Goal: Task Accomplishment & Management: Manage account settings

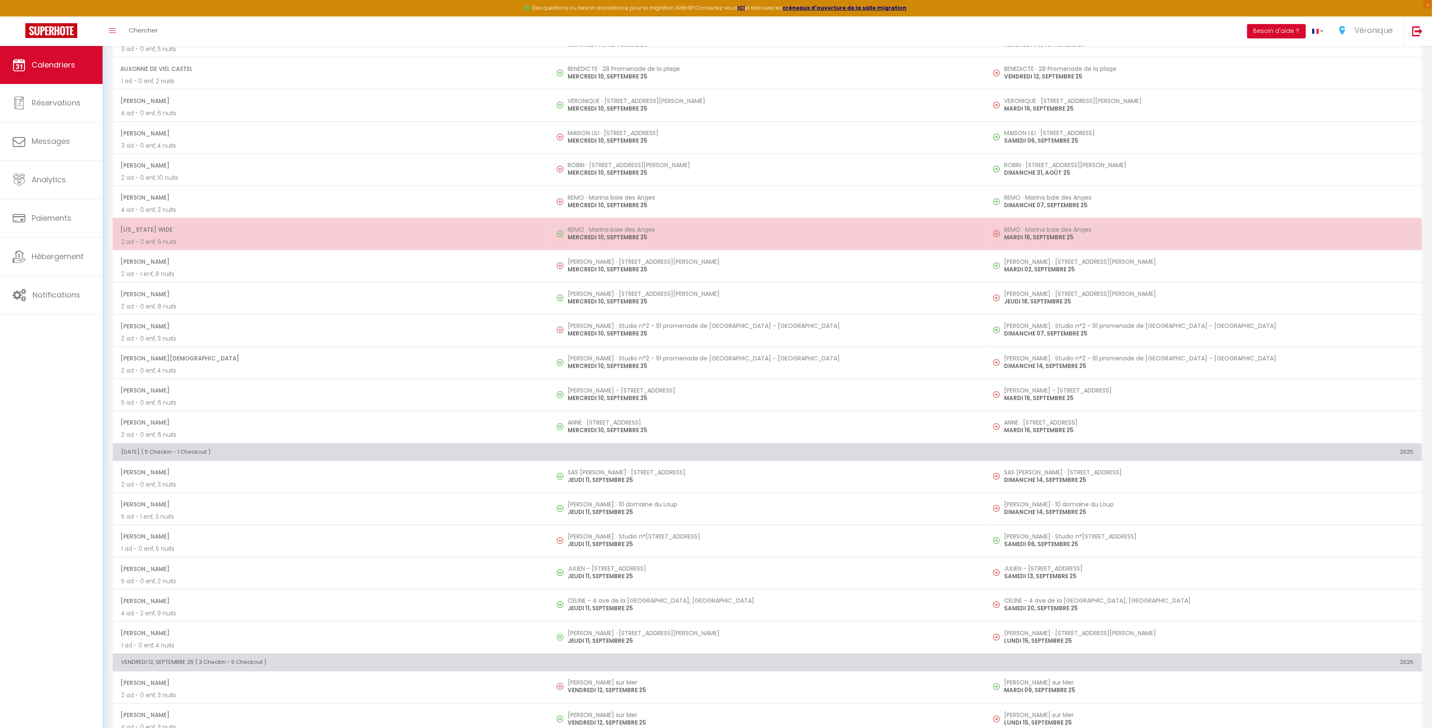
scroll to position [985, 0]
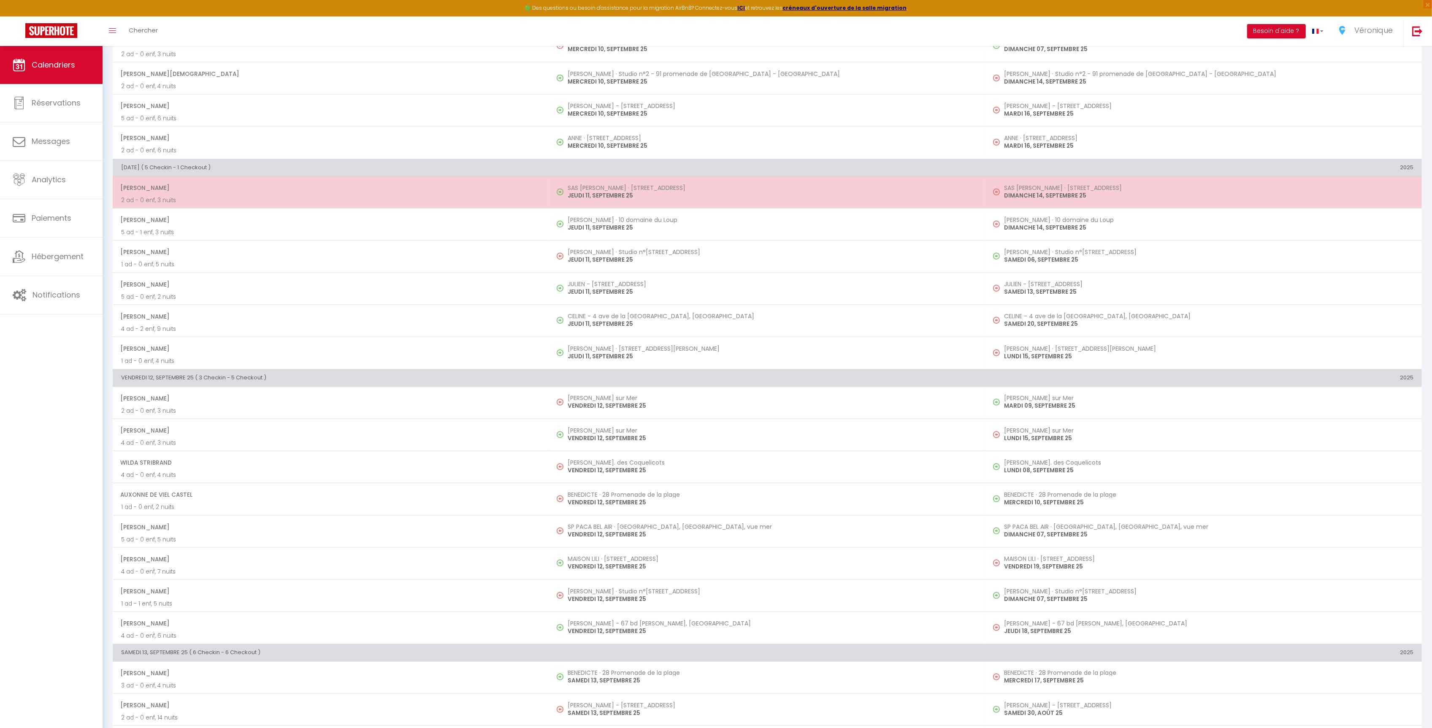
click at [633, 200] on p "JEUDI 11, SEPTEMBRE 25" at bounding box center [772, 195] width 409 height 9
select select "OK"
select select "0"
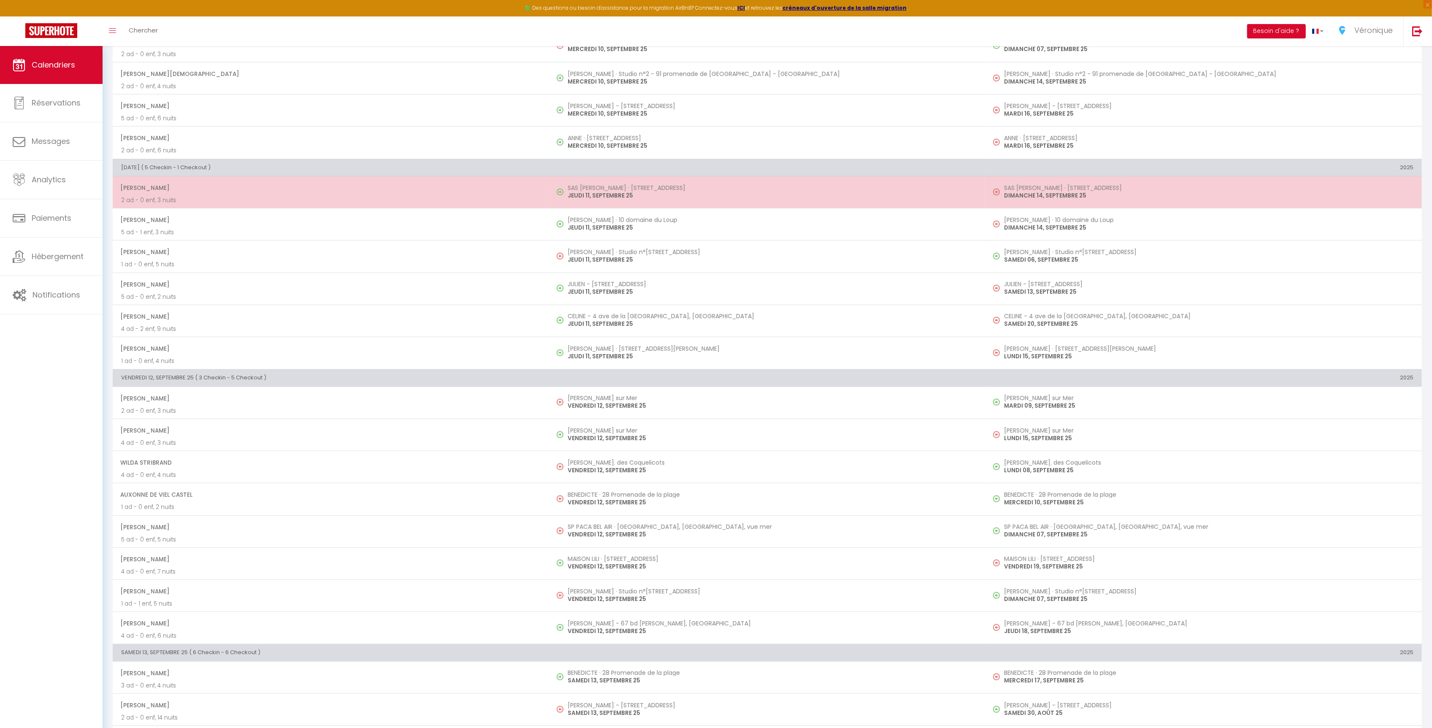
select select "1"
select select
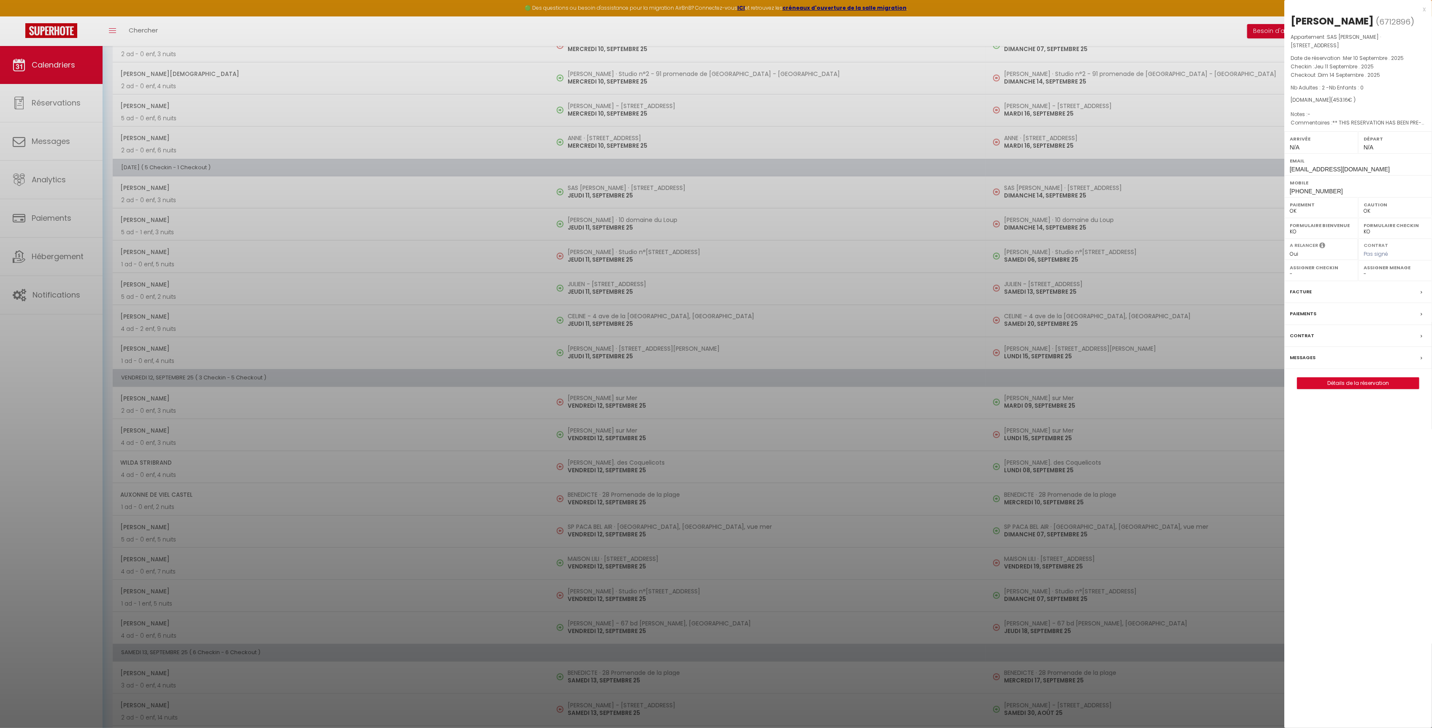
click at [298, 224] on div at bounding box center [716, 364] width 1432 height 728
